Goal: Contribute content: Add original content to the website for others to see

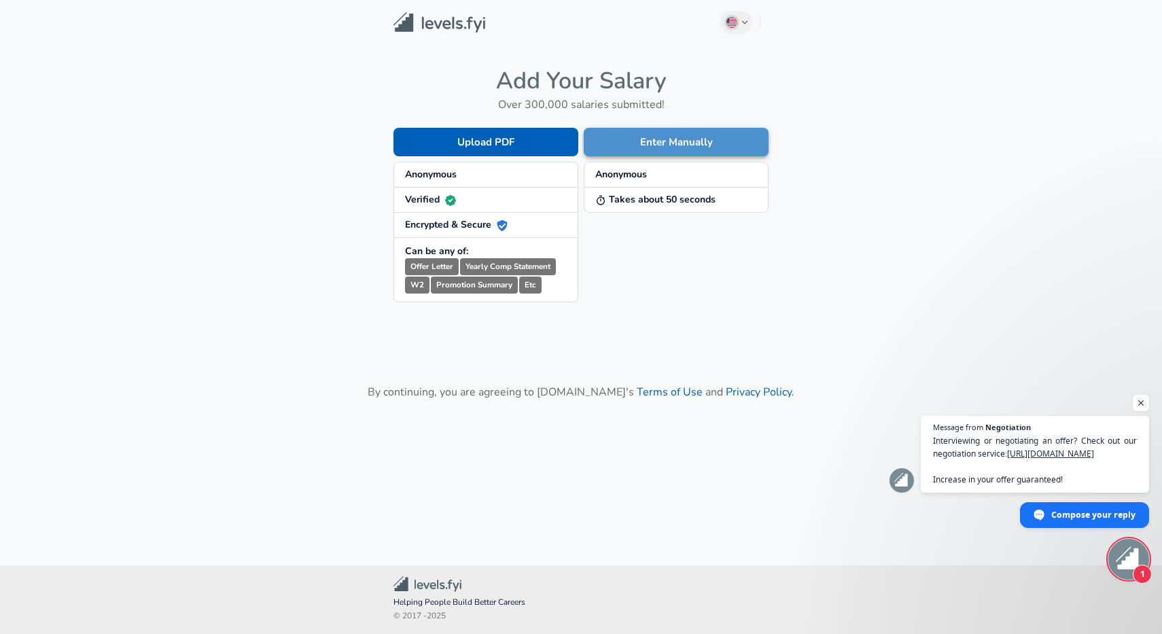
click at [645, 137] on button "Enter Manually" at bounding box center [676, 142] width 185 height 29
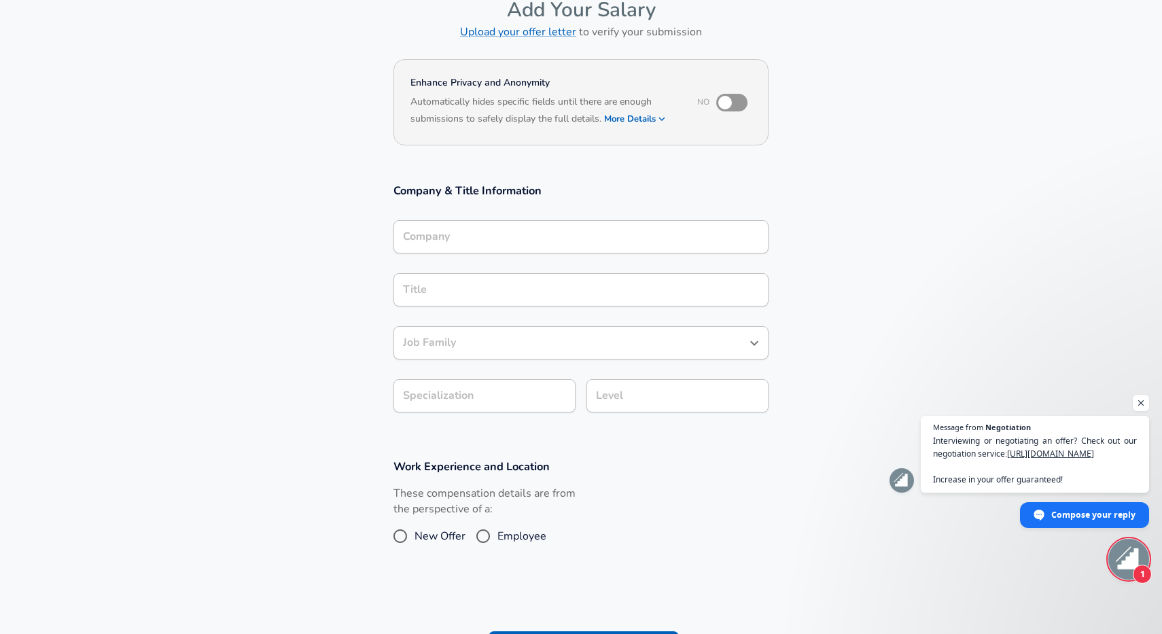
scroll to position [77, 1]
click at [478, 224] on input "Company" at bounding box center [581, 234] width 363 height 21
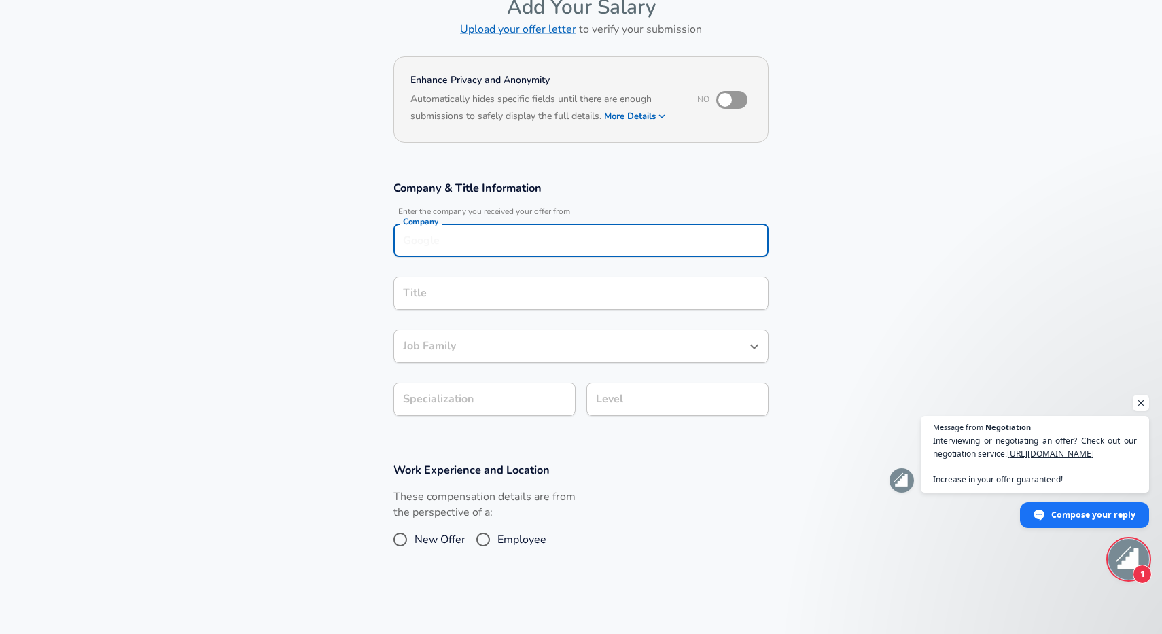
scroll to position [91, 0]
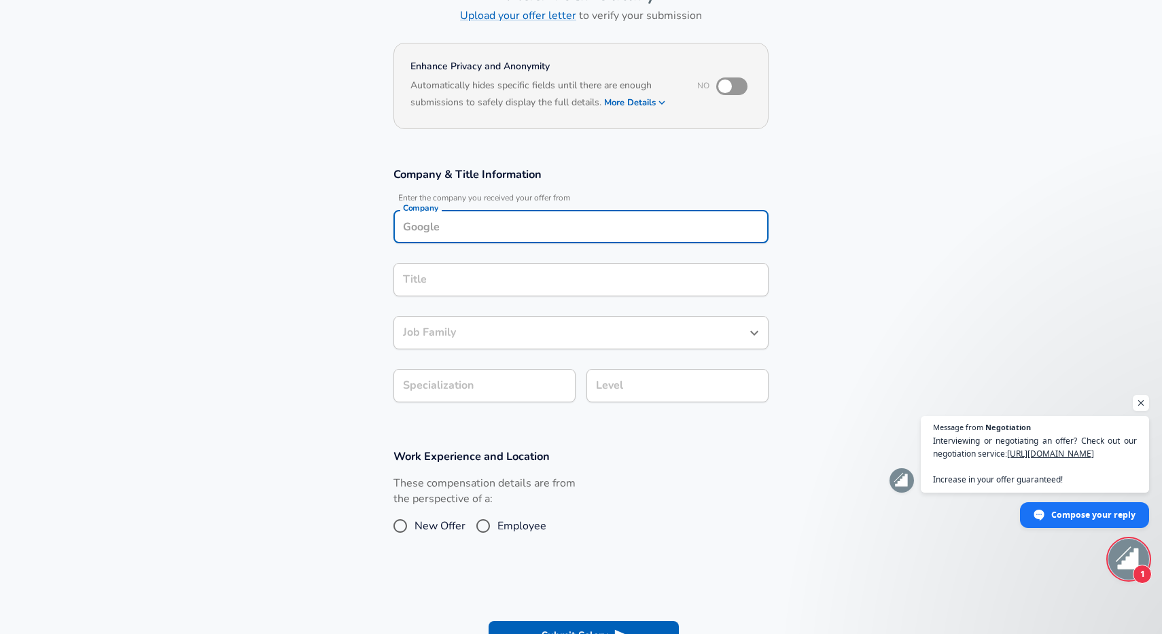
type input "k"
click at [482, 253] on li "Skecher s" at bounding box center [580, 257] width 375 height 20
type input "Skechers"
click at [482, 279] on input "Title" at bounding box center [581, 279] width 363 height 21
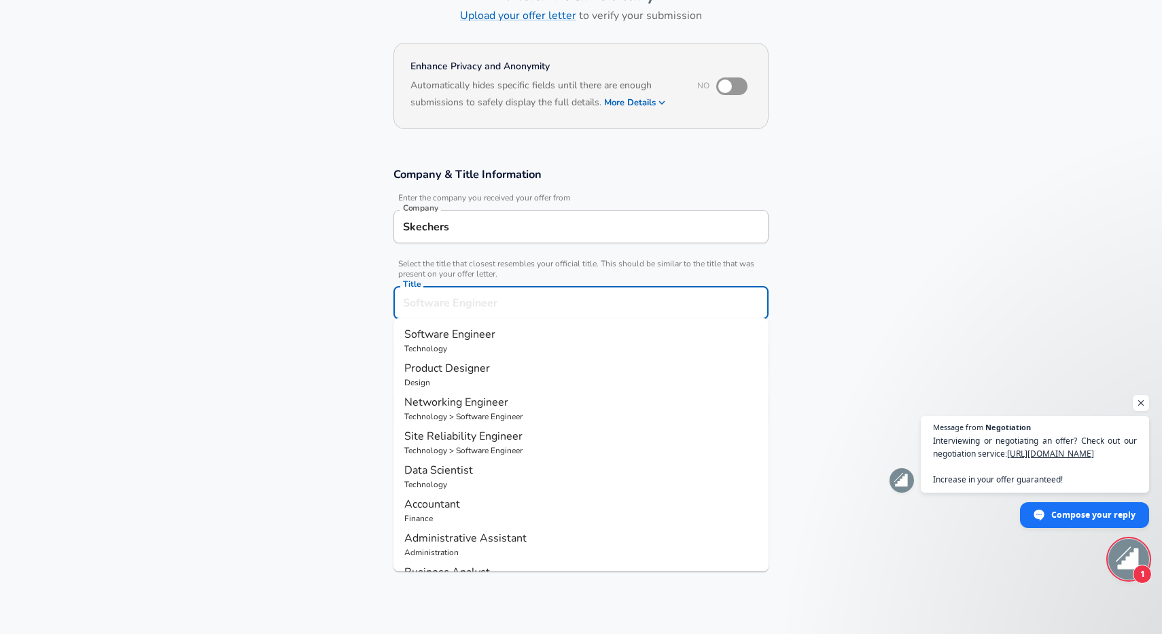
scroll to position [118, 0]
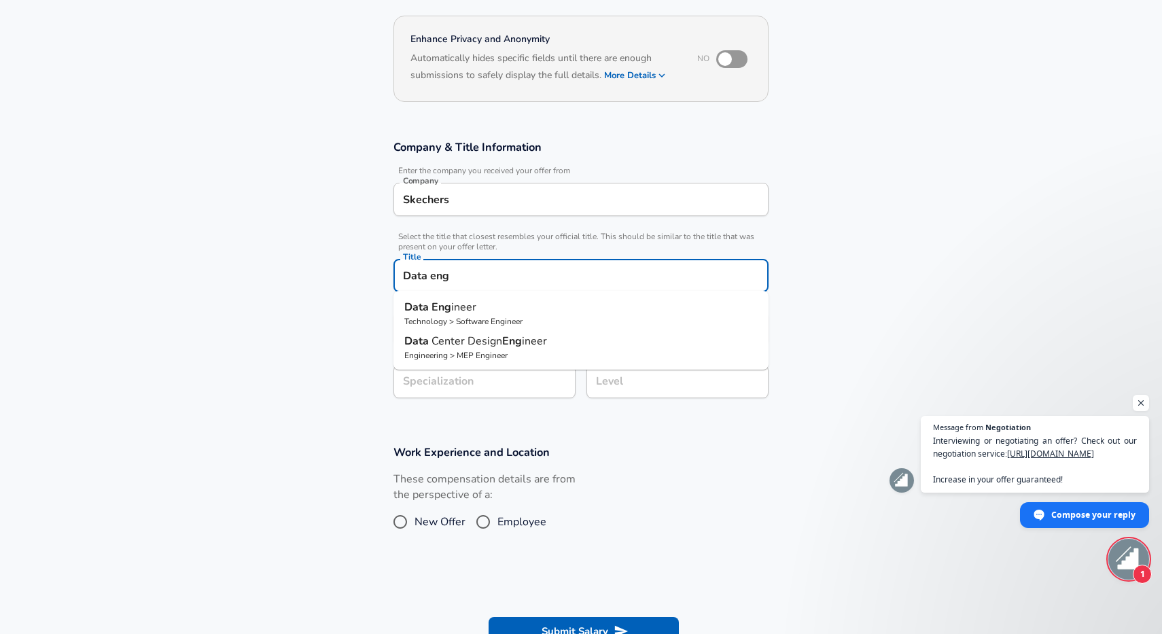
click at [487, 296] on ul "Data Eng ineer Technology > Software Engineer Data Center Design Eng ineer Engi…" at bounding box center [580, 330] width 375 height 79
click at [487, 315] on p "Technology > Software Engineer" at bounding box center [580, 321] width 353 height 12
type input "Data Engineer"
type input "Data"
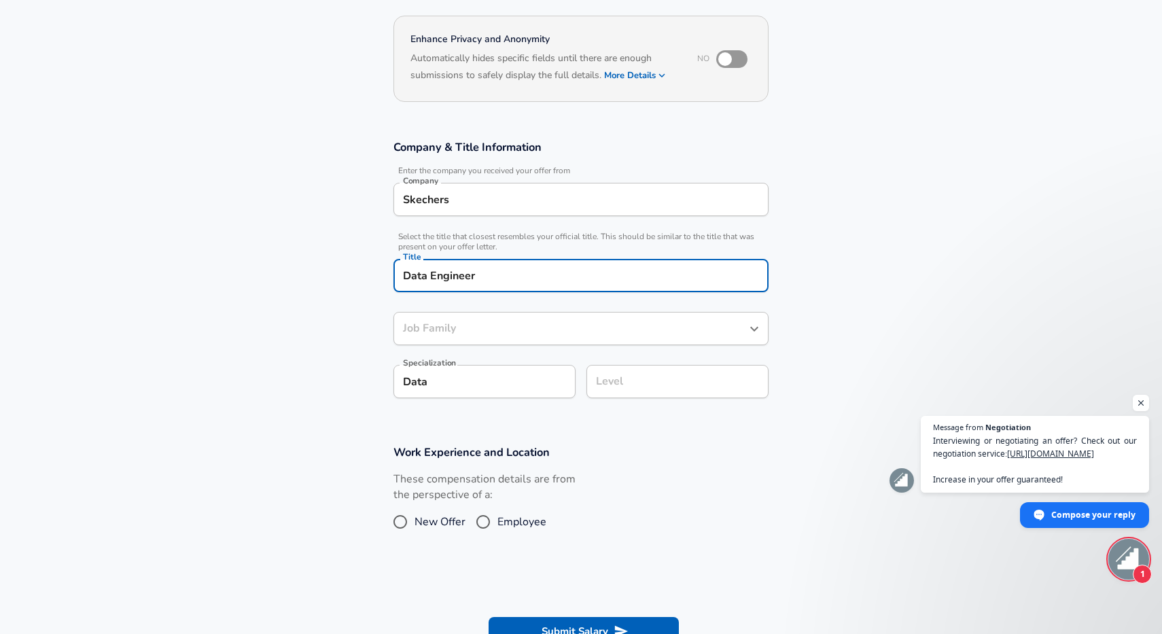
type input "Software Engineer"
click at [657, 384] on input "Level" at bounding box center [678, 381] width 170 height 21
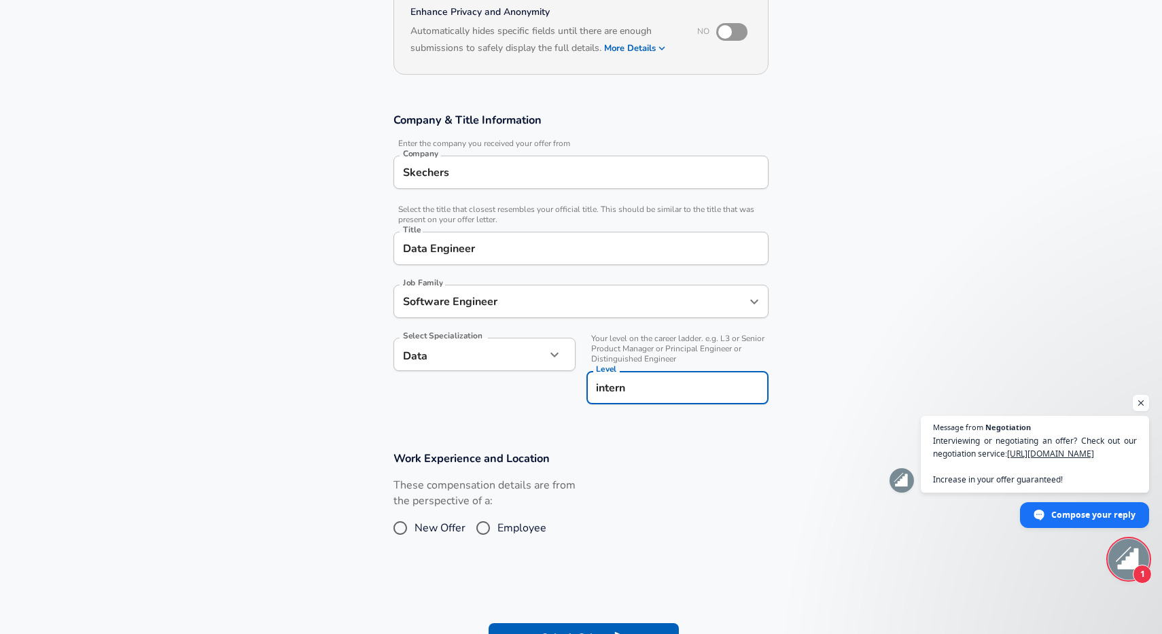
click at [660, 393] on input "intern" at bounding box center [678, 387] width 170 height 21
type input "intern"
click at [660, 436] on form "Enhance Privacy and Anonymity No Automatically hides specific fields until ther…" at bounding box center [581, 328] width 1162 height 689
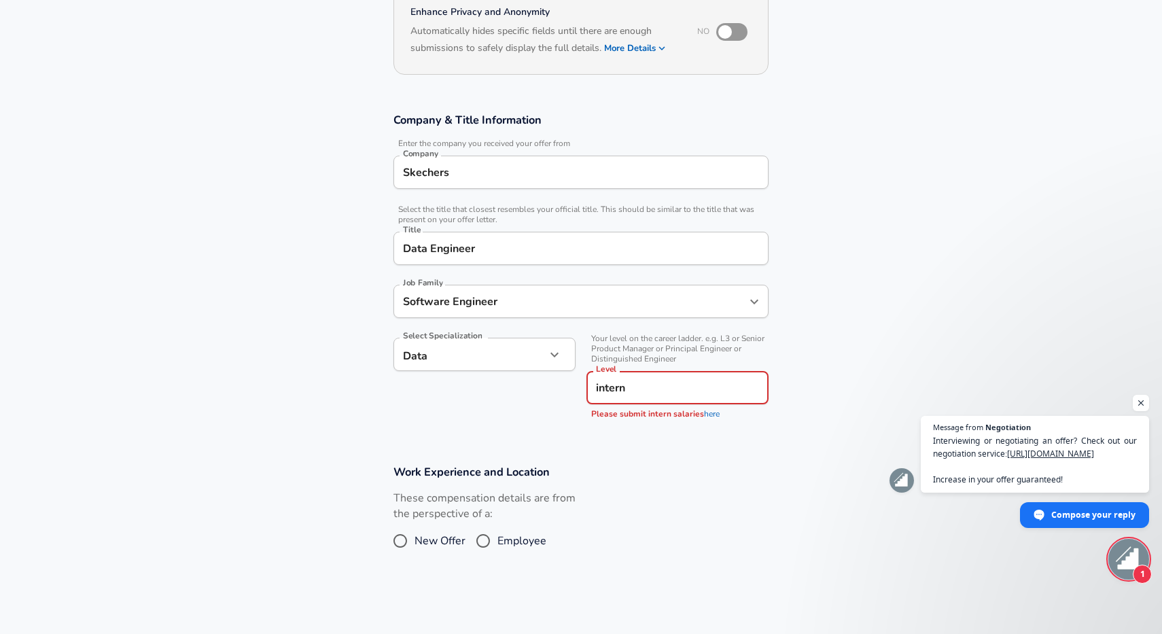
drag, startPoint x: 650, startPoint y: 385, endPoint x: 588, endPoint y: 385, distance: 61.2
click at [588, 385] on div "intern Level" at bounding box center [677, 387] width 182 height 33
click at [709, 415] on link "here" at bounding box center [712, 413] width 16 height 11
drag, startPoint x: 620, startPoint y: 389, endPoint x: 597, endPoint y: 387, distance: 23.2
click at [597, 389] on input "intern" at bounding box center [678, 387] width 170 height 21
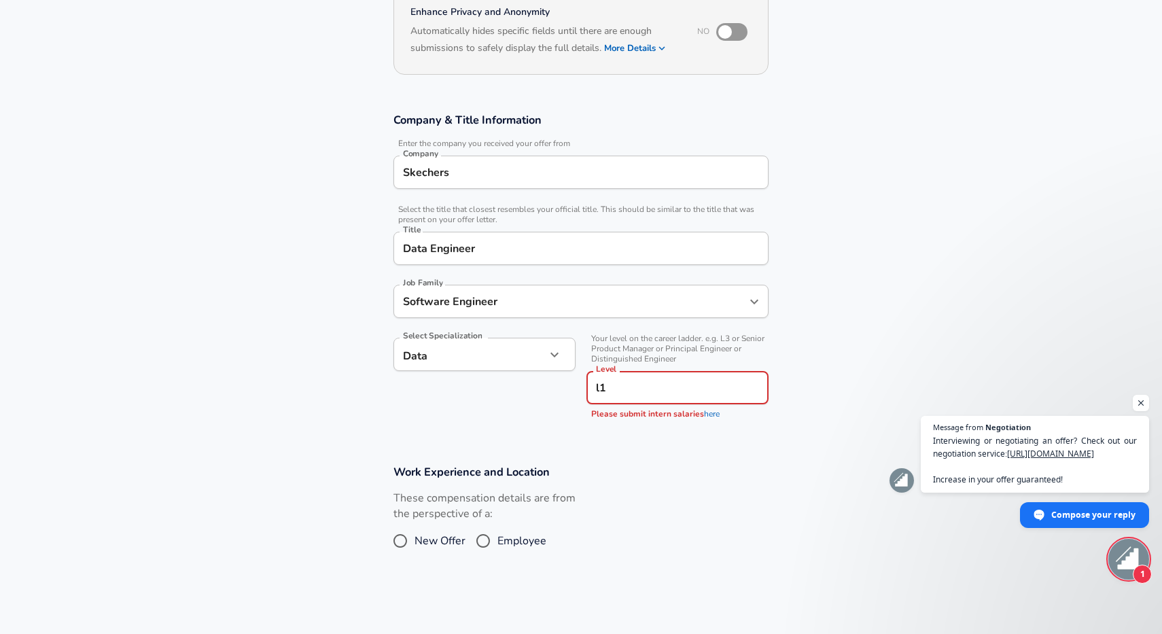
type input "l1"
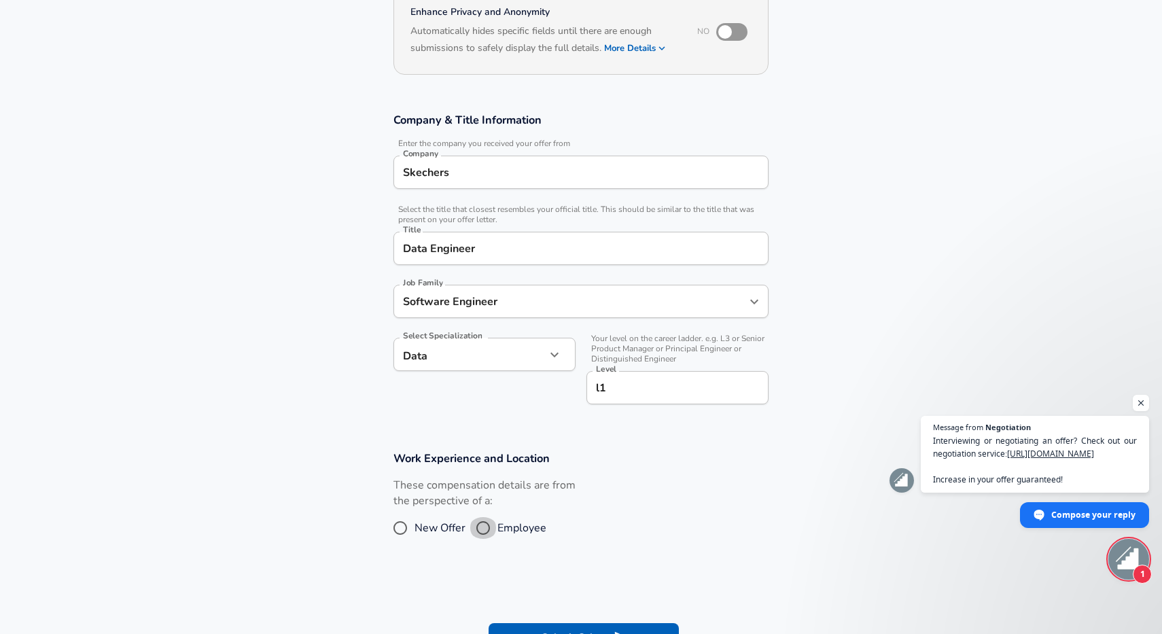
click at [480, 537] on div "These compensation details are from the perspective of a: New Offer Employee" at bounding box center [484, 514] width 182 height 72
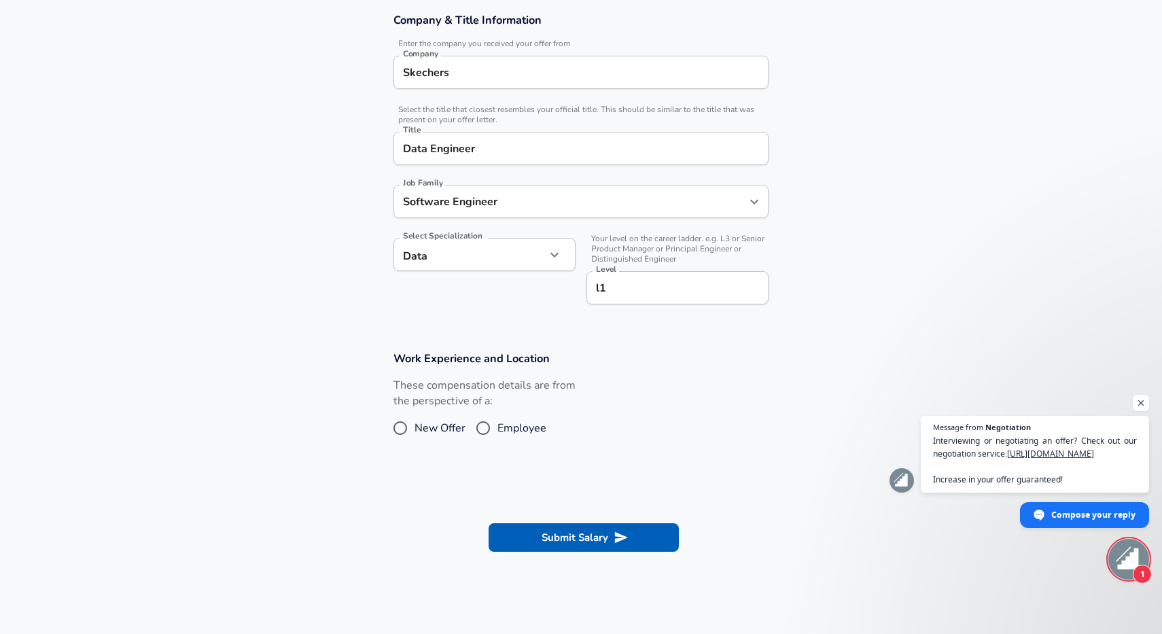
scroll to position [261, 0]
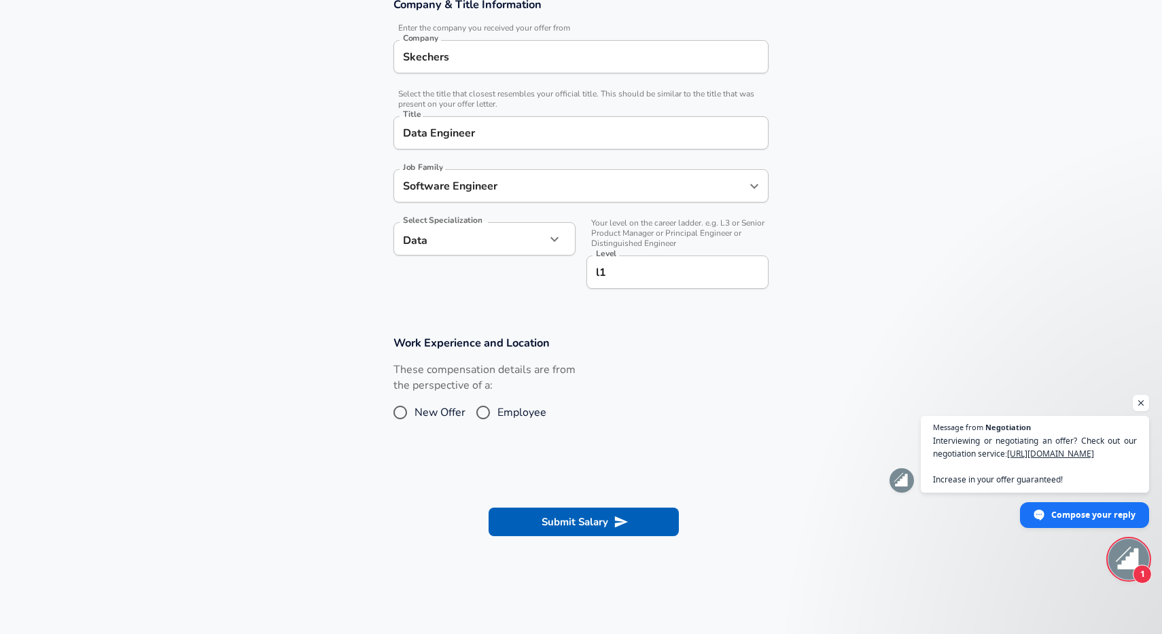
click at [409, 407] on input "New Offer" at bounding box center [400, 413] width 29 height 22
radio input "true"
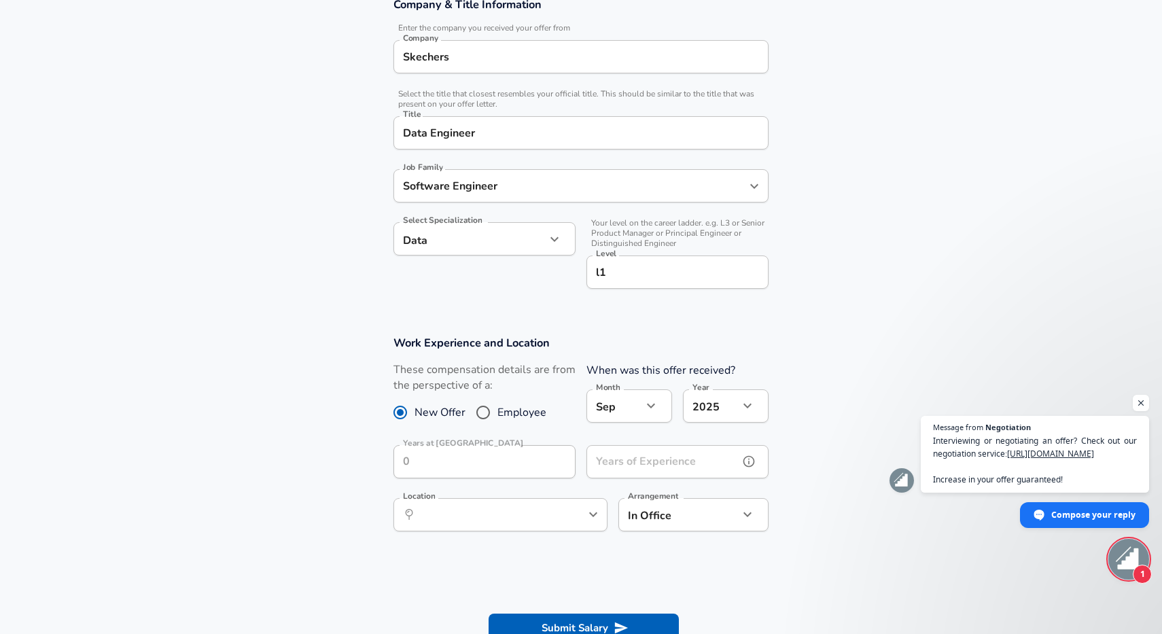
click at [637, 447] on div "Years of Experience Years of Experience" at bounding box center [677, 463] width 182 height 37
type input "1"
click at [527, 510] on input "Location" at bounding box center [485, 514] width 139 height 21
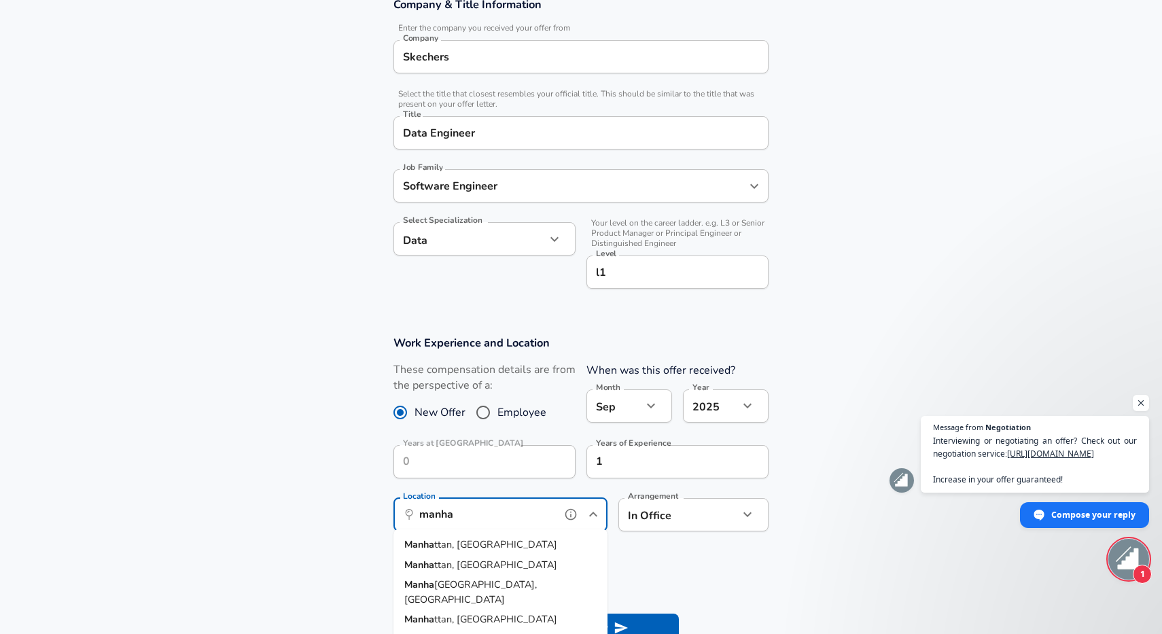
click at [506, 577] on li "Manha [GEOGRAPHIC_DATA], [GEOGRAPHIC_DATA]" at bounding box center [500, 592] width 214 height 35
type input "[GEOGRAPHIC_DATA], [GEOGRAPHIC_DATA]"
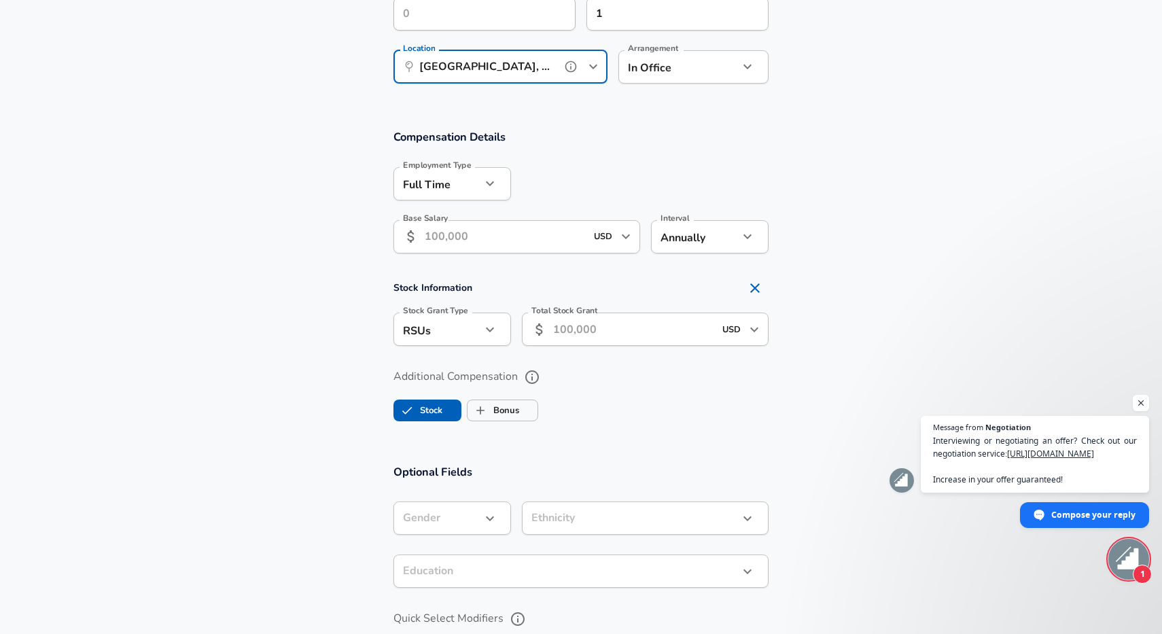
scroll to position [695, 0]
